Goal: Task Accomplishment & Management: Manage account settings

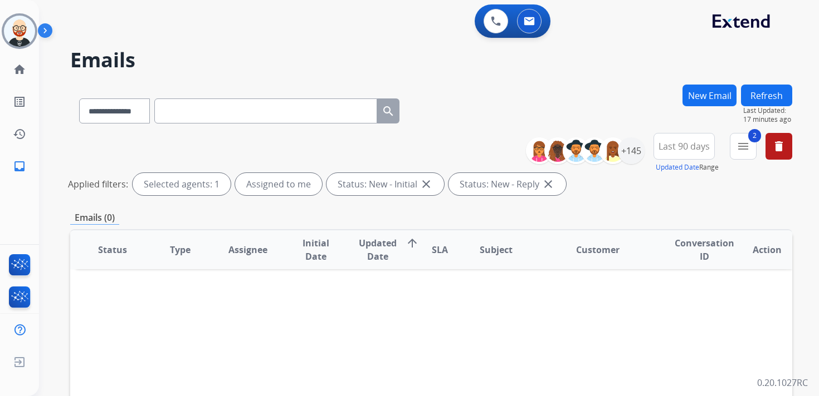
select select "**********"
click at [9, 37] on img at bounding box center [19, 31] width 31 height 31
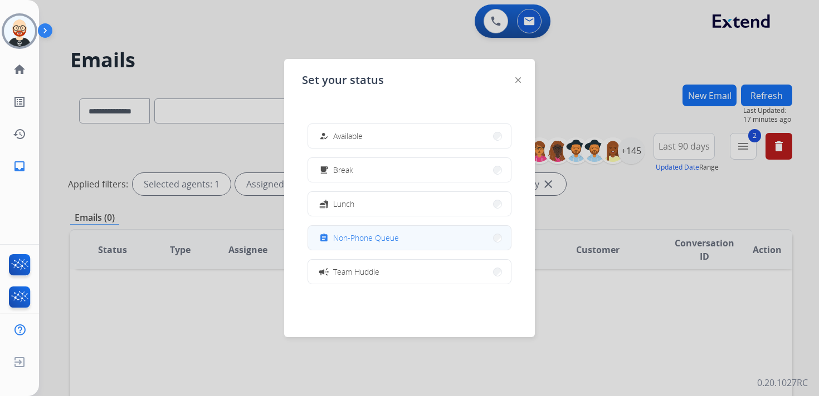
click at [386, 234] on span "Non-Phone Queue" at bounding box center [366, 238] width 66 height 12
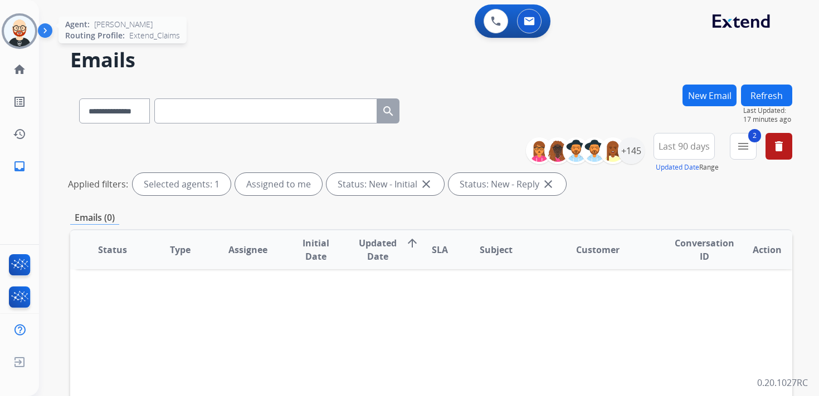
click at [20, 40] on img at bounding box center [19, 31] width 31 height 31
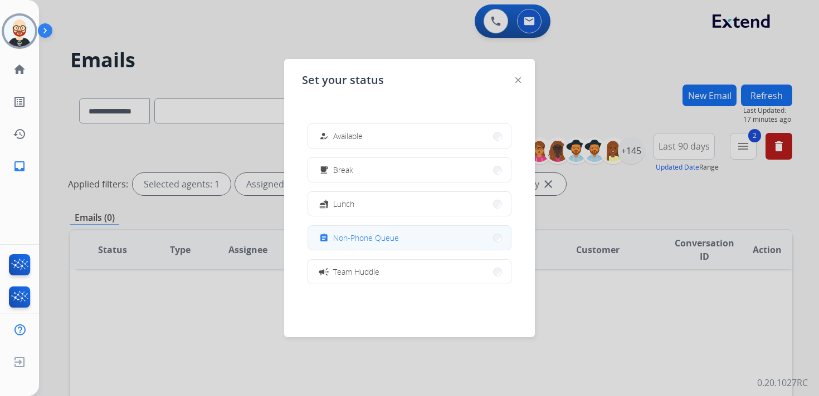
click at [365, 237] on span "Non-Phone Queue" at bounding box center [366, 238] width 66 height 12
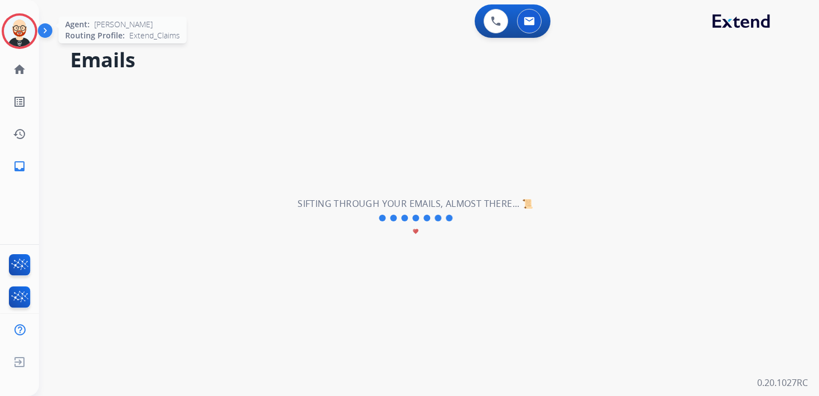
click at [21, 40] on img at bounding box center [19, 31] width 31 height 31
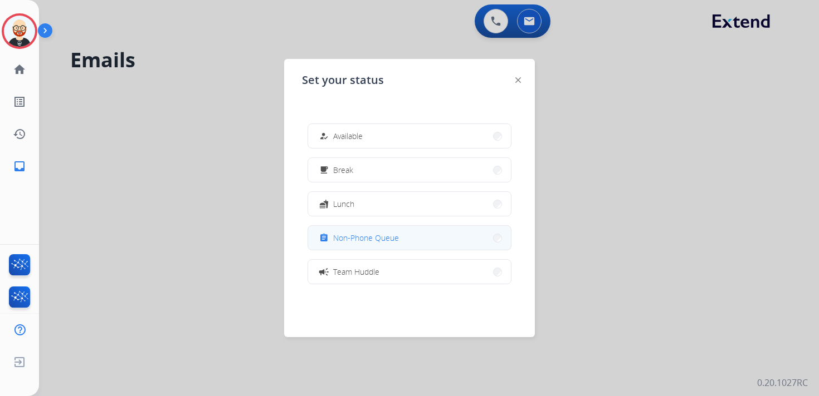
click at [353, 232] on span "Non-Phone Queue" at bounding box center [366, 238] width 66 height 12
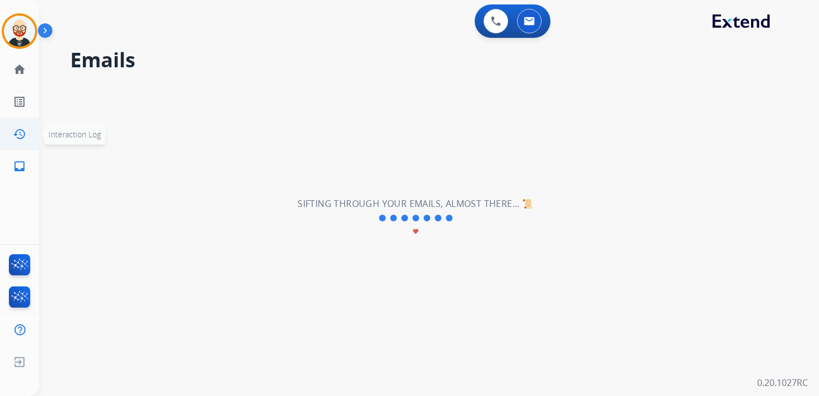
click at [14, 139] on mat-icon "history" at bounding box center [19, 134] width 13 height 13
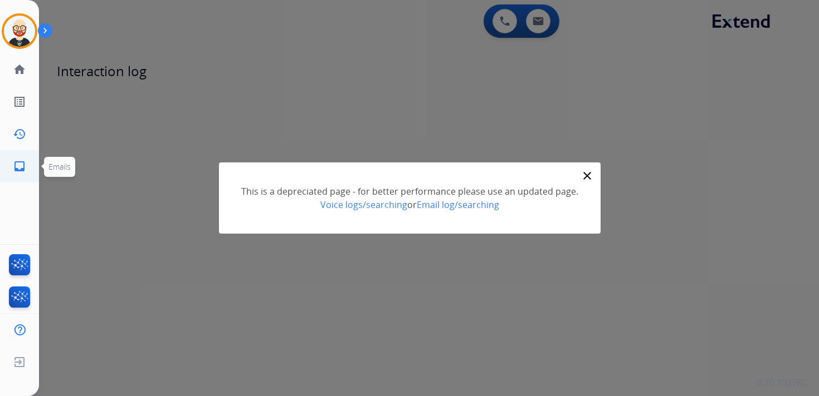
click at [18, 164] on mat-icon "inbox" at bounding box center [19, 166] width 13 height 13
select select "**********"
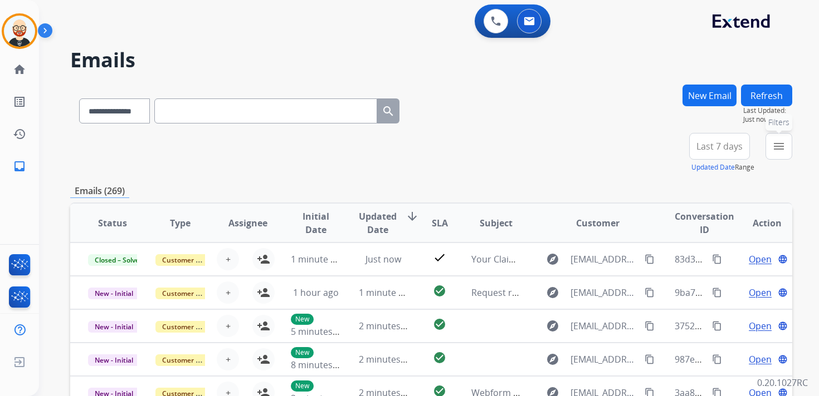
click at [778, 154] on button "menu Filters" at bounding box center [778, 146] width 27 height 27
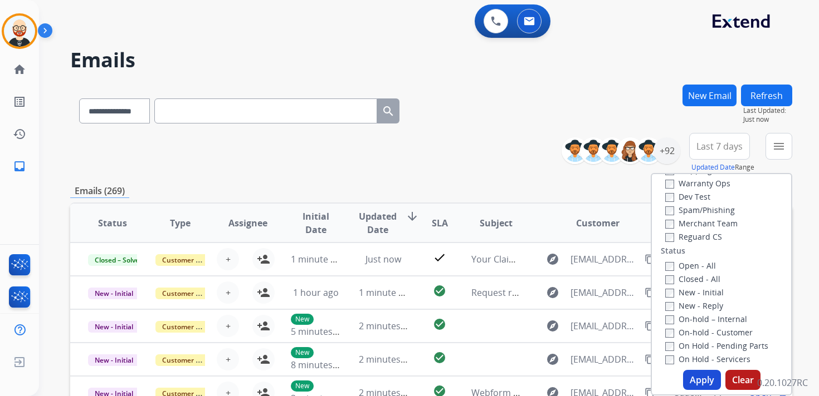
scroll to position [94, 0]
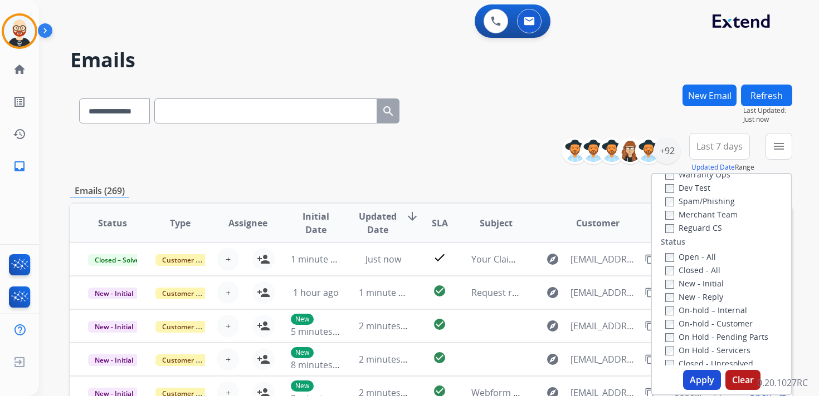
click at [702, 280] on label "New - Initial" at bounding box center [694, 283] width 58 height 11
click at [702, 309] on label "On-hold – Internal" at bounding box center [706, 310] width 82 height 11
click at [697, 311] on label "On-hold – Internal" at bounding box center [706, 310] width 82 height 11
click at [697, 301] on label "New - Reply" at bounding box center [694, 297] width 58 height 11
click at [697, 381] on button "Apply" at bounding box center [702, 380] width 38 height 20
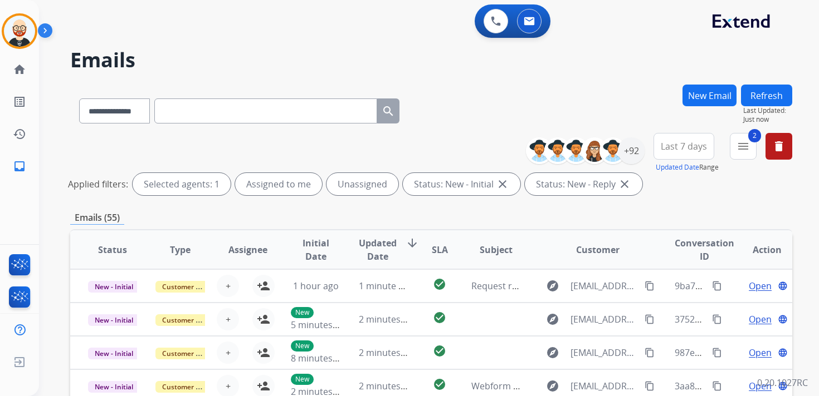
click at [695, 147] on span "Last 7 days" at bounding box center [683, 146] width 46 height 4
click at [658, 283] on div "Last 90 days" at bounding box center [679, 281] width 61 height 17
click at [630, 154] on div "+92" at bounding box center [631, 151] width 27 height 27
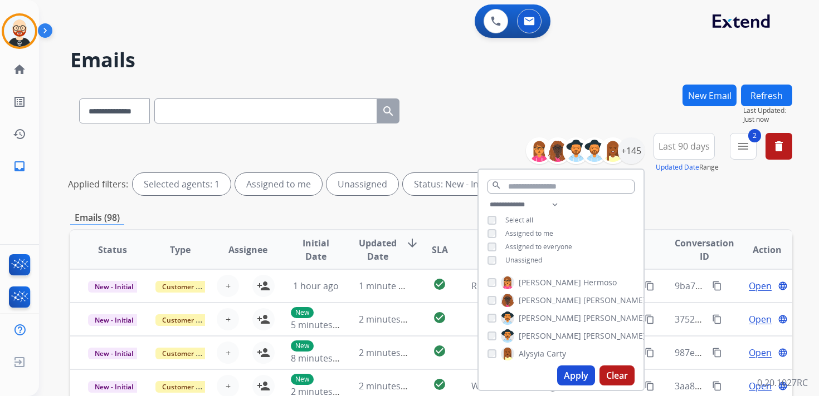
click at [535, 257] on span "Unassigned" at bounding box center [523, 260] width 37 height 9
click at [574, 376] on button "Apply" at bounding box center [576, 376] width 38 height 20
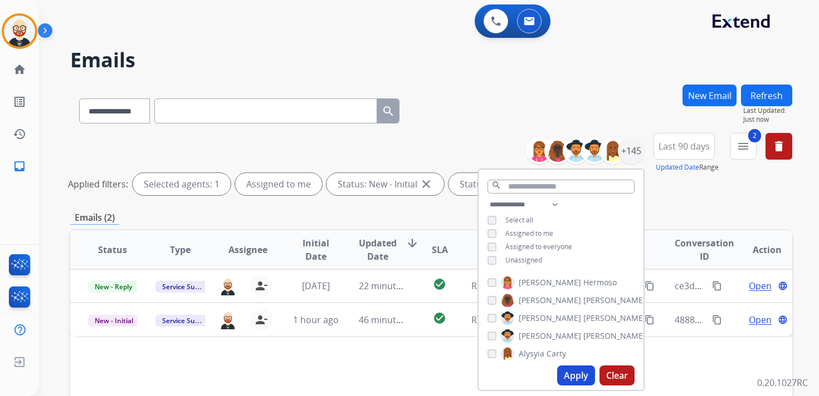
click at [382, 246] on span "Updated Date" at bounding box center [378, 250] width 38 height 27
